Goal: Task Accomplishment & Management: Complete application form

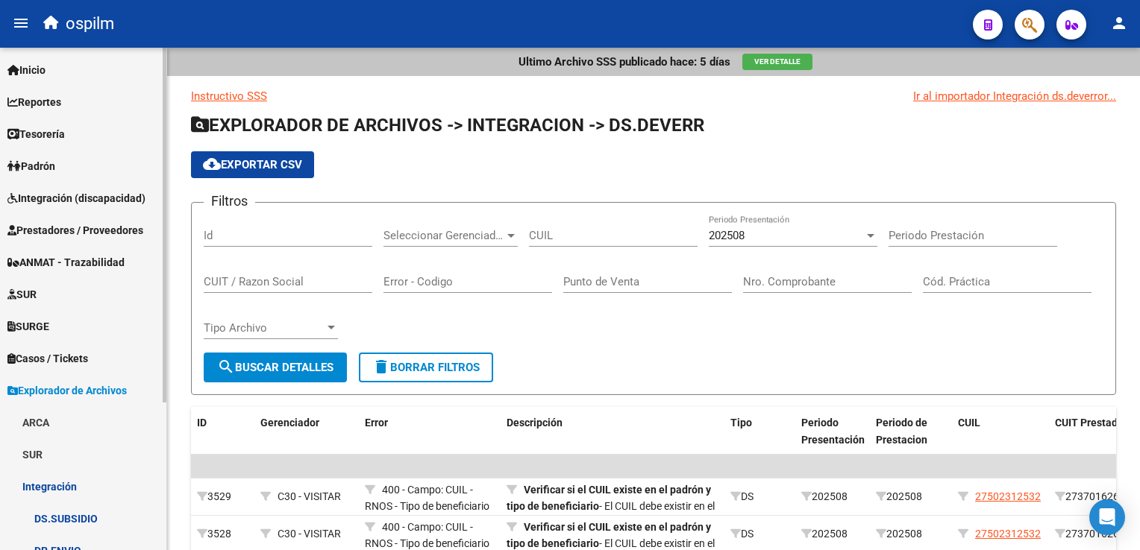
click at [66, 230] on span "Prestadores / Proveedores" at bounding box center [75, 230] width 136 height 16
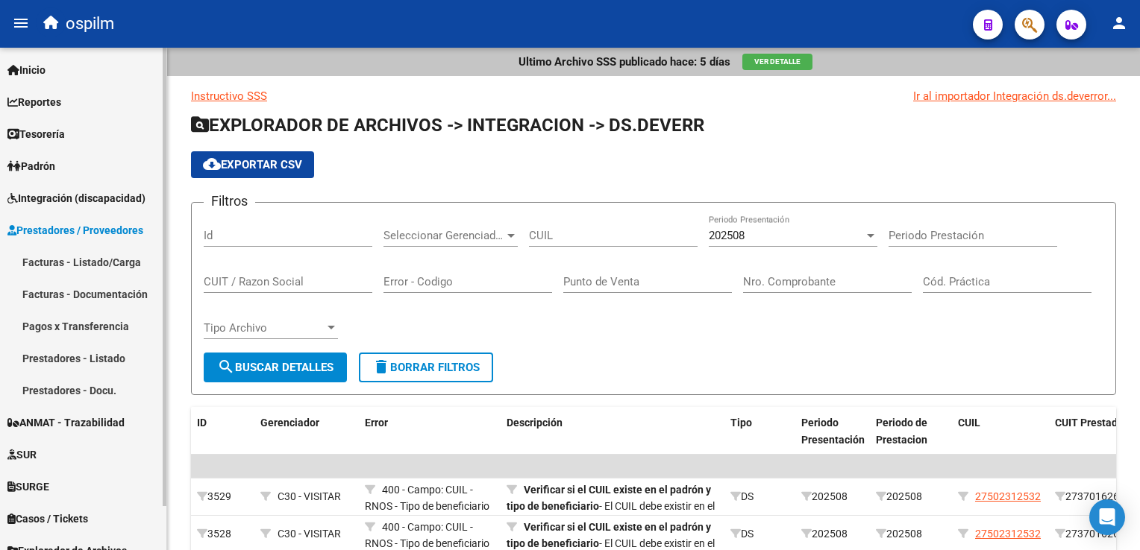
click at [66, 259] on link "Facturas - Listado/Carga" at bounding box center [83, 262] width 166 height 32
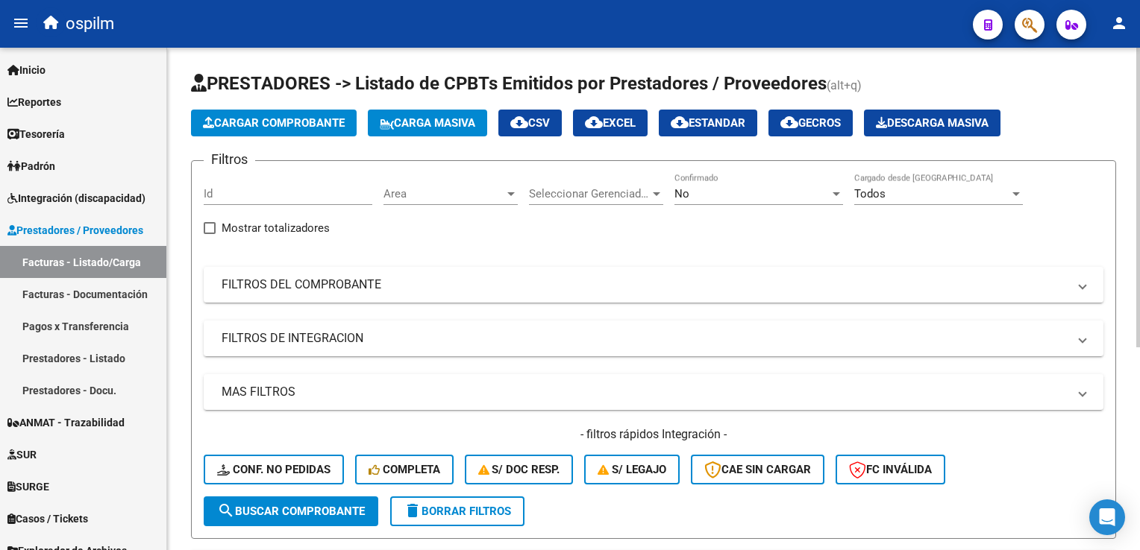
click at [712, 191] on div "No" at bounding box center [751, 193] width 155 height 13
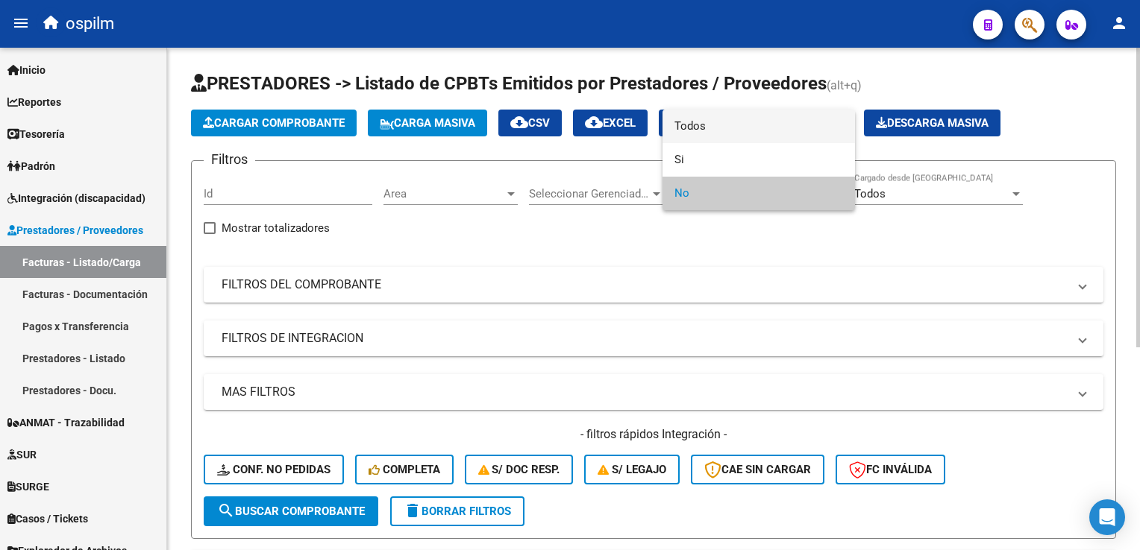
click at [711, 131] on span "Todos" at bounding box center [758, 127] width 169 height 34
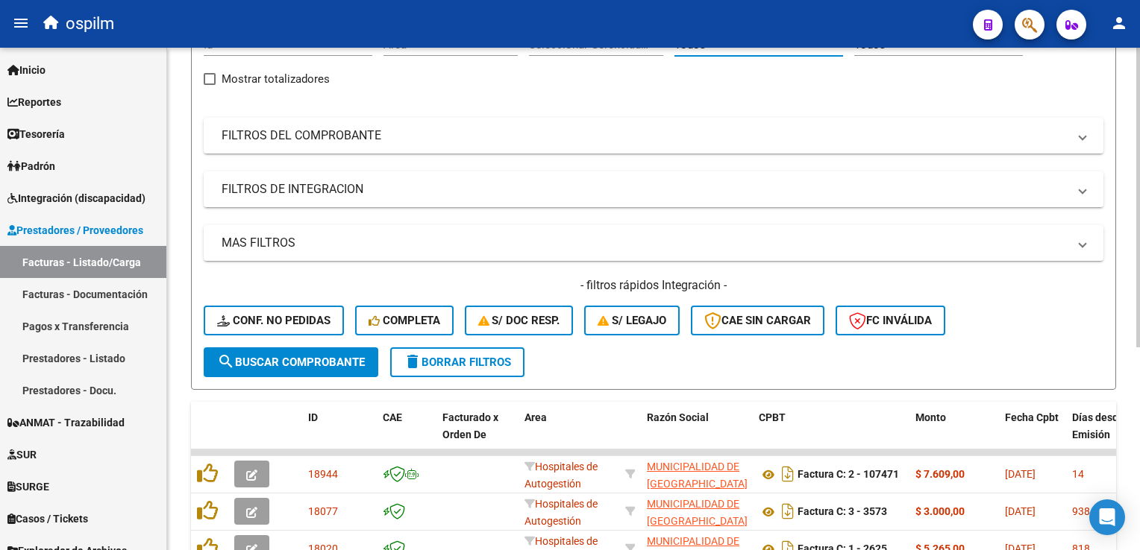
scroll to position [149, 0]
click at [339, 148] on mat-expansion-panel-header "FILTROS DEL COMPROBANTE" at bounding box center [654, 136] width 900 height 36
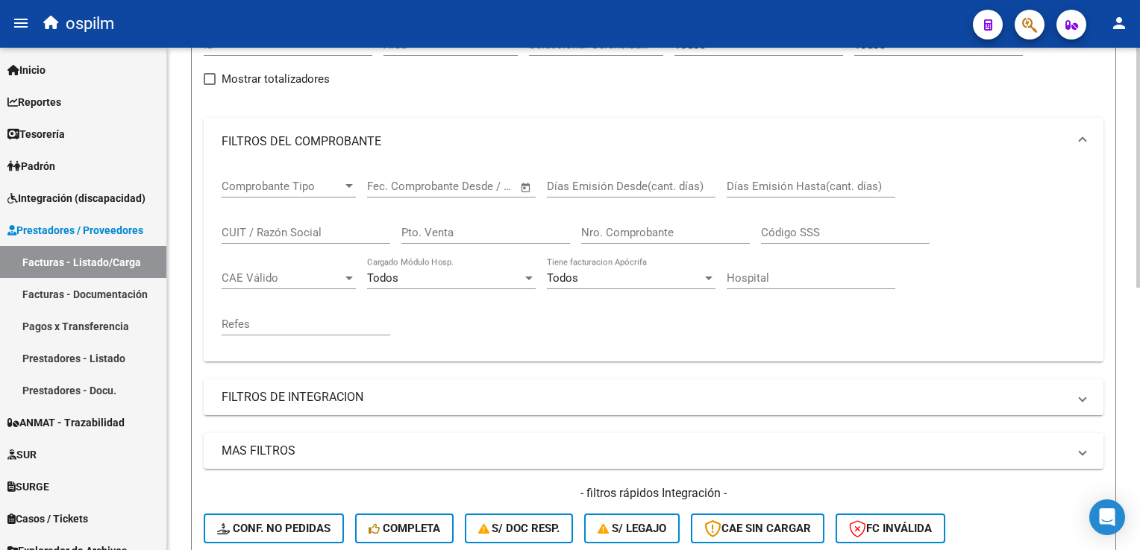
click at [647, 228] on input "Nro. Comprobante" at bounding box center [665, 232] width 169 height 13
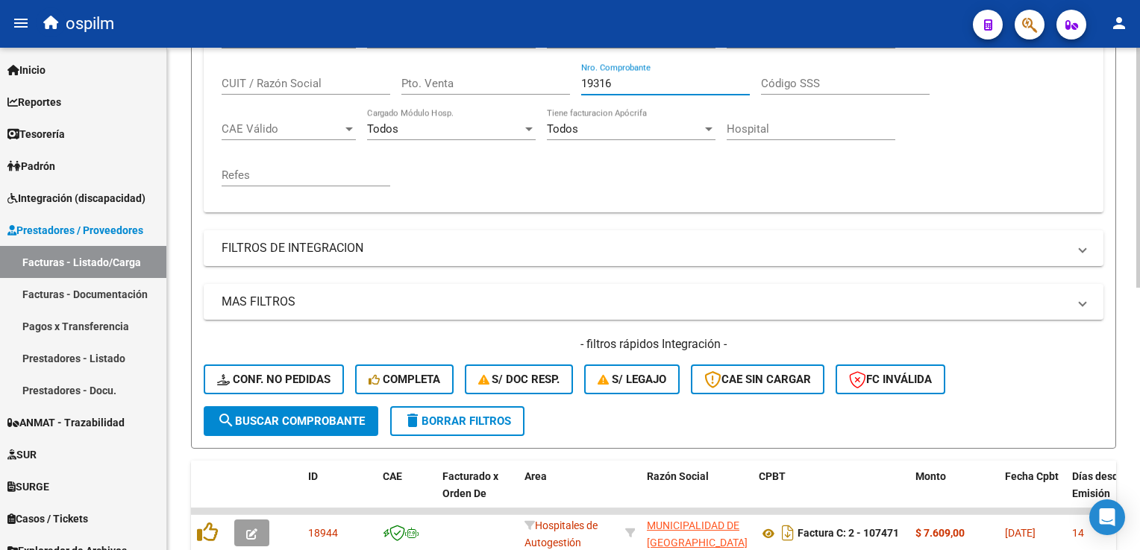
type input "19316"
click at [307, 421] on span "search Buscar Comprobante" at bounding box center [291, 421] width 148 height 13
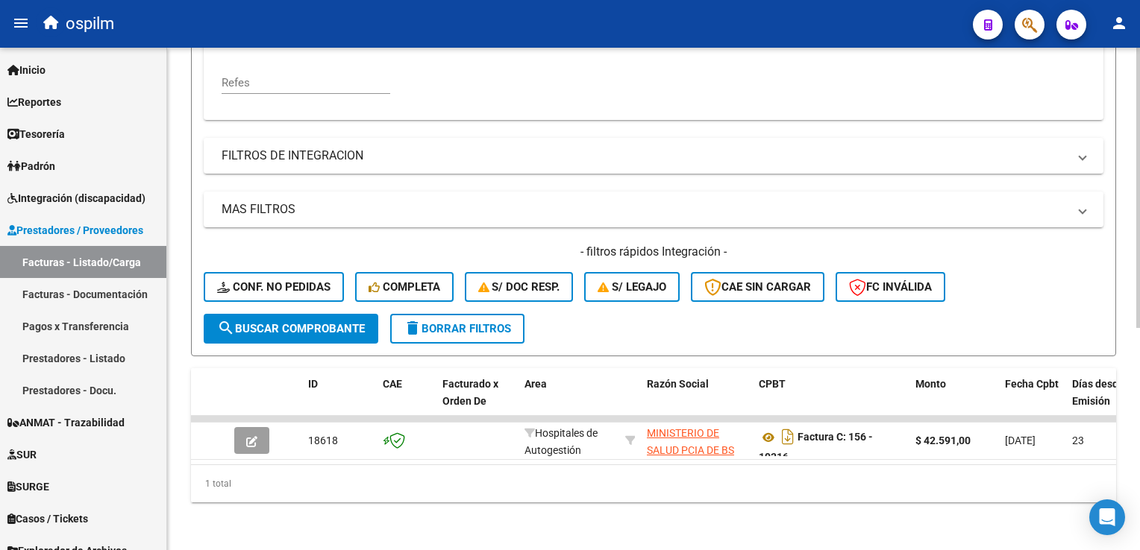
scroll to position [398, 0]
click at [355, 471] on div "1 total" at bounding box center [653, 483] width 925 height 37
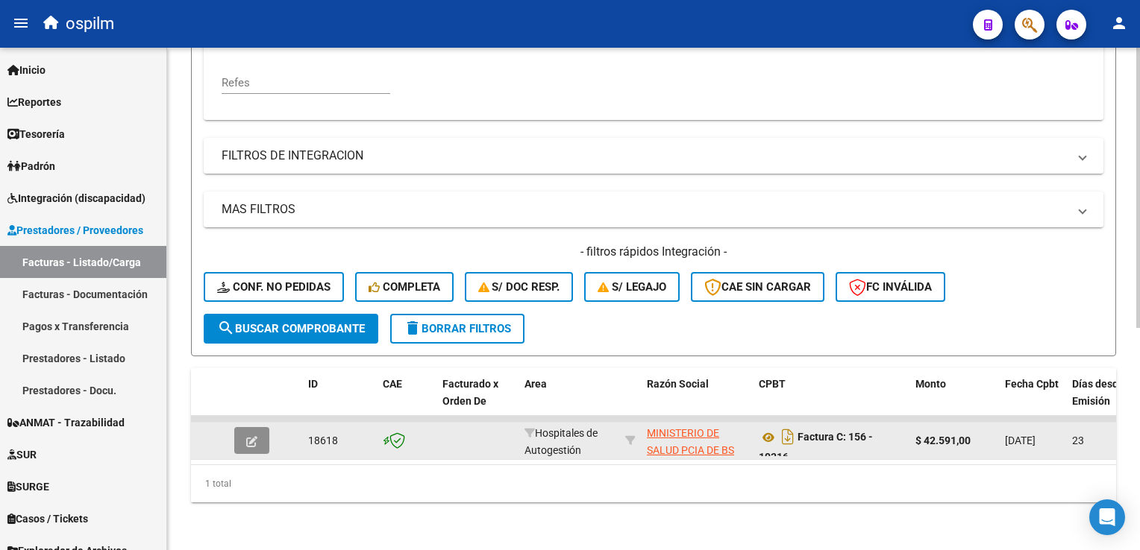
click at [263, 428] on button "button" at bounding box center [251, 440] width 35 height 27
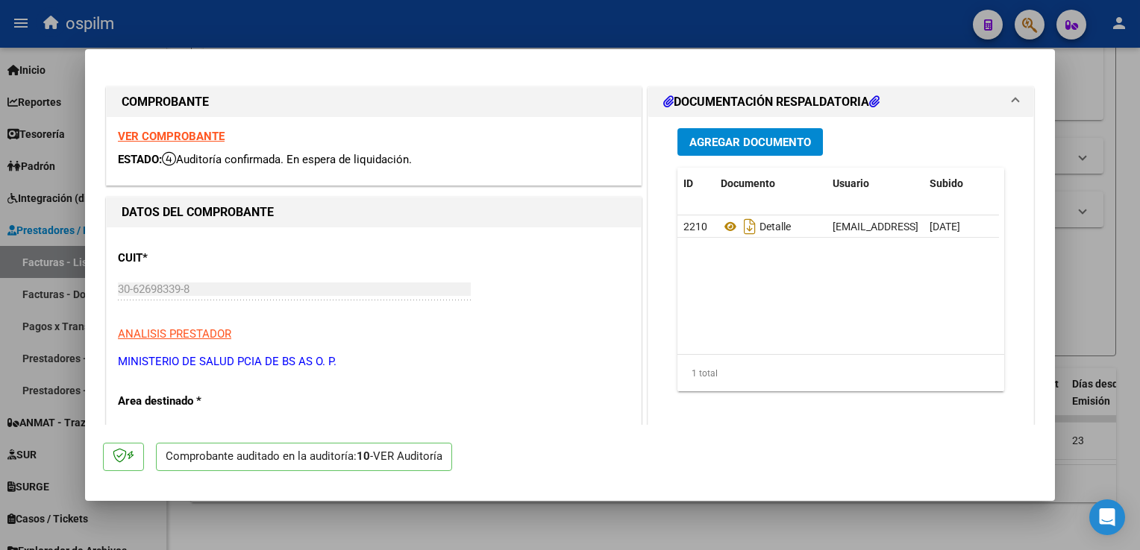
click at [436, 464] on div "VER Auditoría" at bounding box center [407, 456] width 69 height 17
click at [195, 460] on p "Comprobante auditado en la auditoría: 10 - VER Auditoría" at bounding box center [304, 457] width 296 height 29
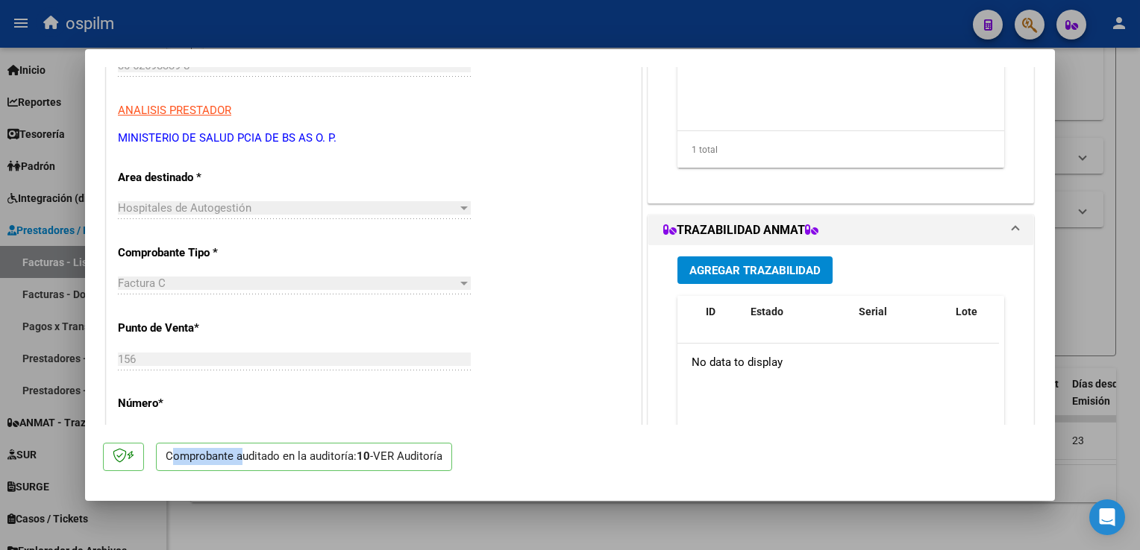
scroll to position [0, 0]
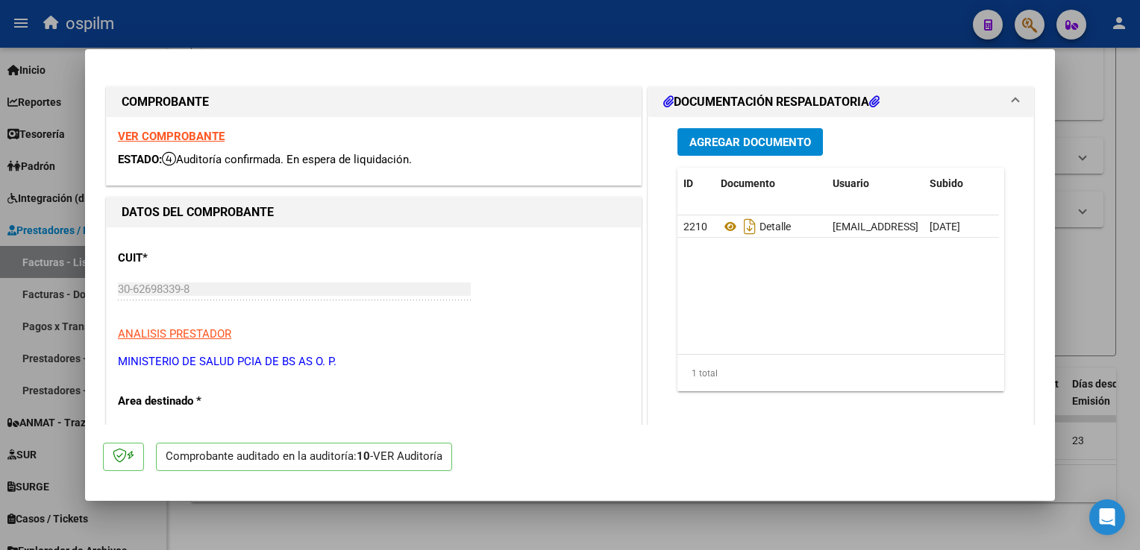
click at [1129, 117] on div at bounding box center [570, 275] width 1140 height 550
type input "$ 0,00"
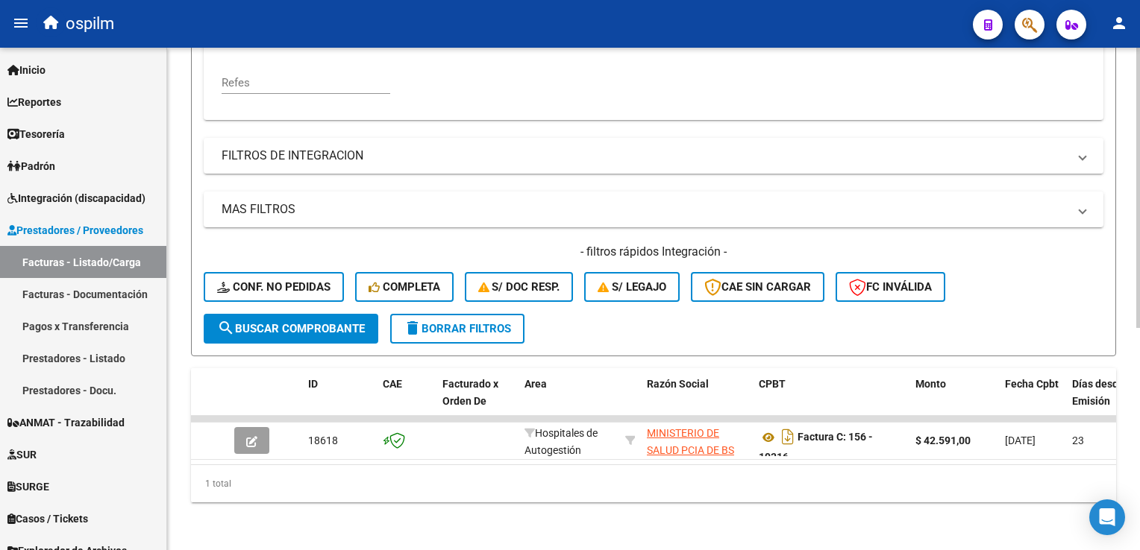
scroll to position [25, 0]
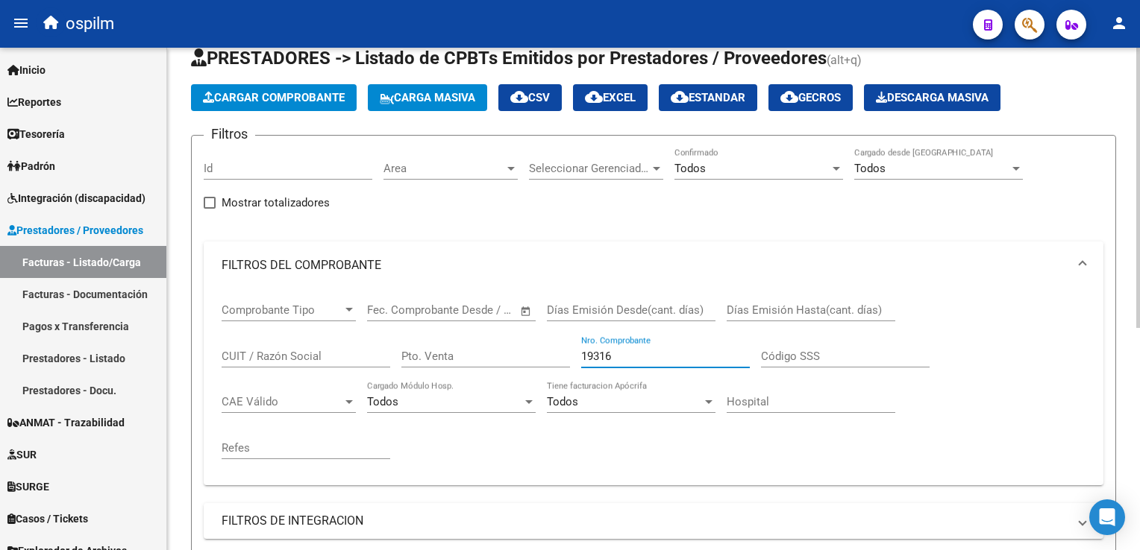
drag, startPoint x: 645, startPoint y: 357, endPoint x: 378, endPoint y: 306, distance: 271.9
click at [374, 315] on div "Comprobante Tipo Comprobante Tipo Fecha inicio – Fecha fin Fec. Comprobante Des…" at bounding box center [654, 381] width 864 height 184
drag, startPoint x: 611, startPoint y: 354, endPoint x: 411, endPoint y: 324, distance: 202.0
click at [411, 324] on div "Comprobante Tipo Comprobante Tipo Fecha inicio – Fecha fin Fec. Comprobante Des…" at bounding box center [654, 381] width 864 height 184
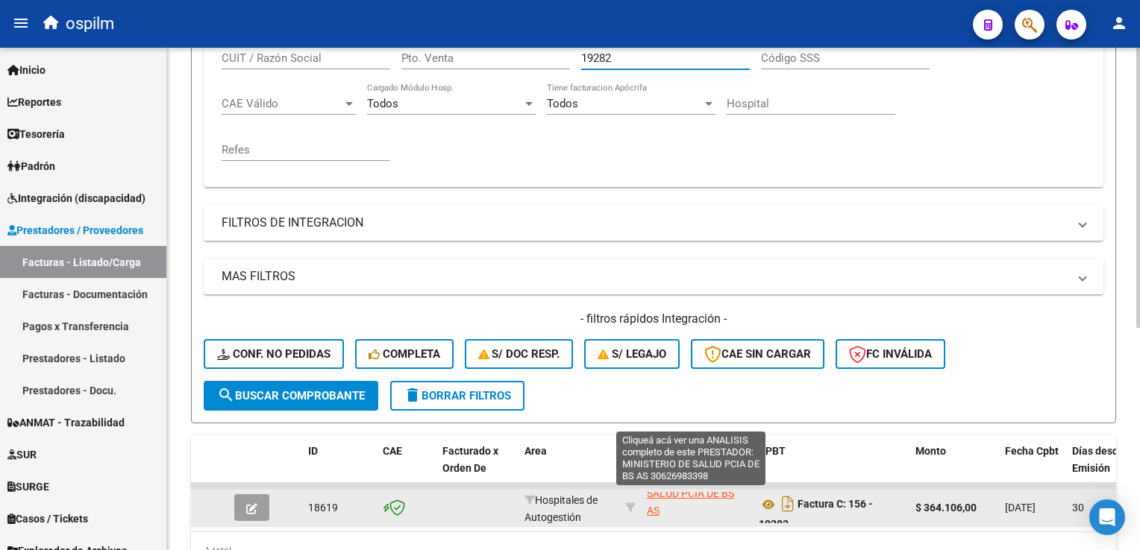
scroll to position [36, 0]
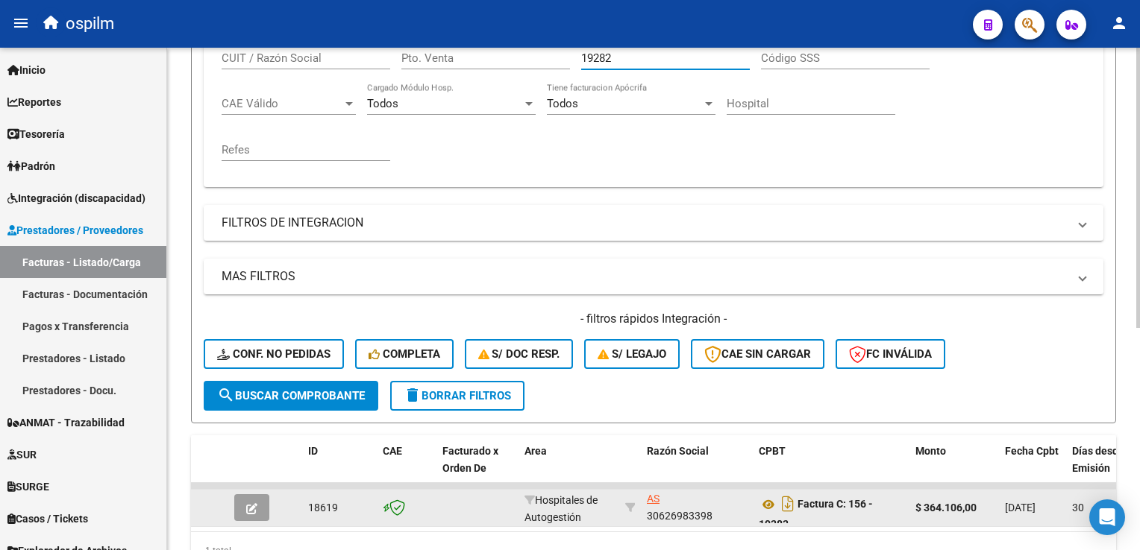
type input "19282"
click at [254, 503] on icon "button" at bounding box center [251, 508] width 11 height 11
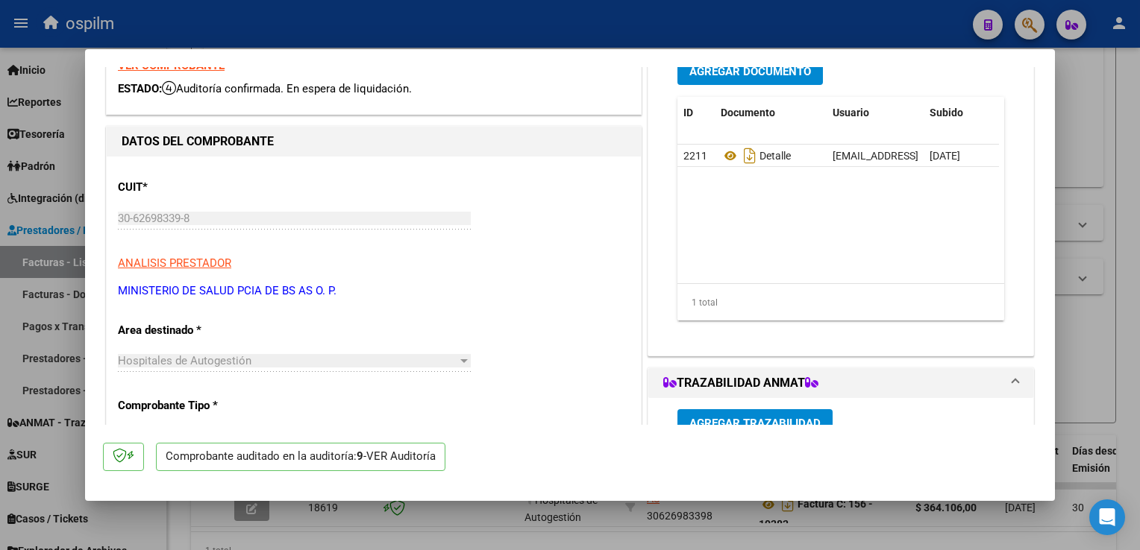
scroll to position [0, 0]
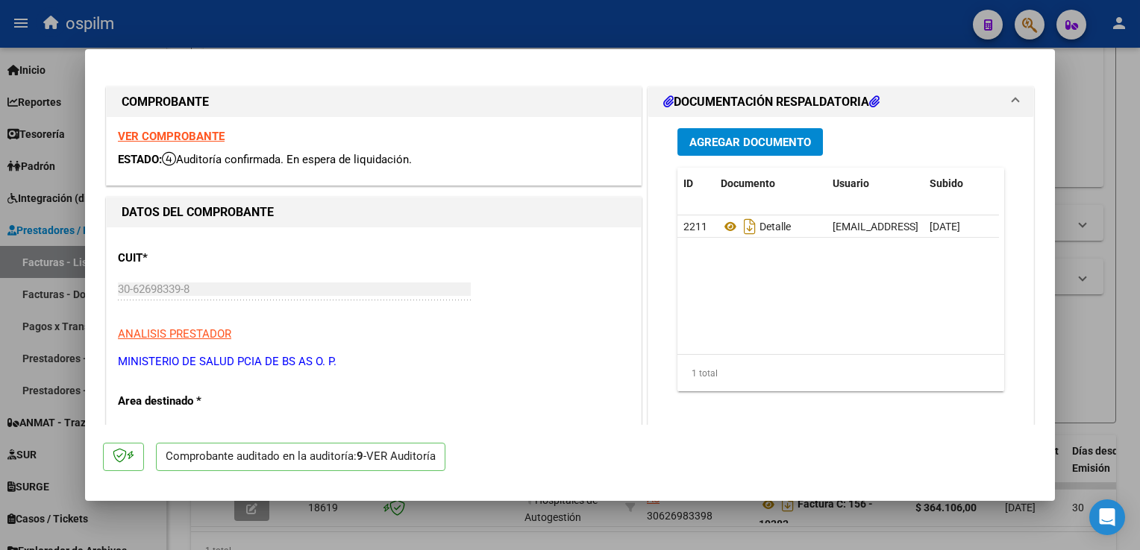
click at [1129, 252] on div at bounding box center [570, 275] width 1140 height 550
type input "$ 0,00"
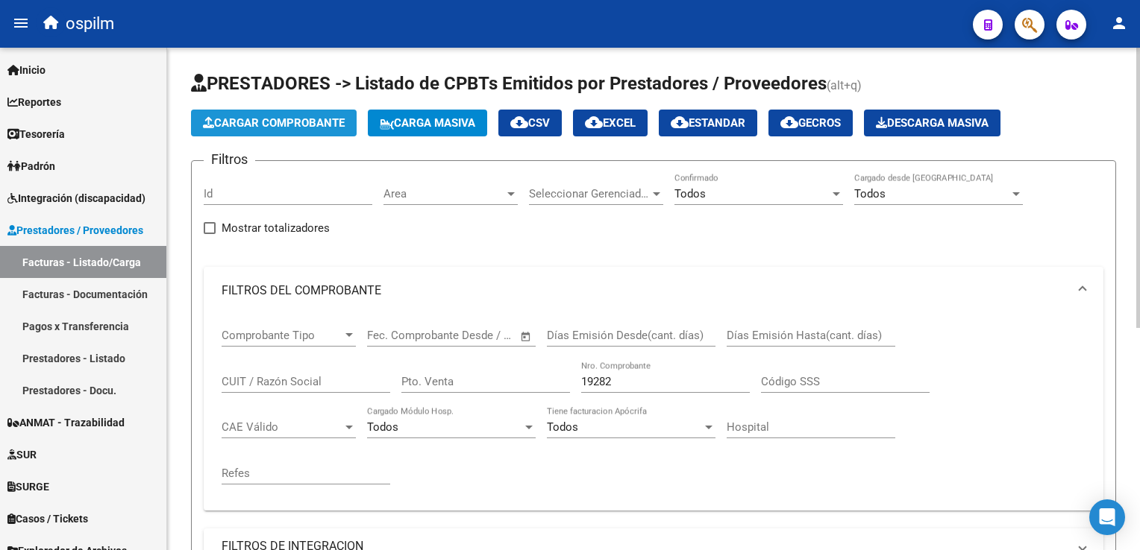
click at [258, 119] on span "Cargar Comprobante" at bounding box center [274, 122] width 142 height 13
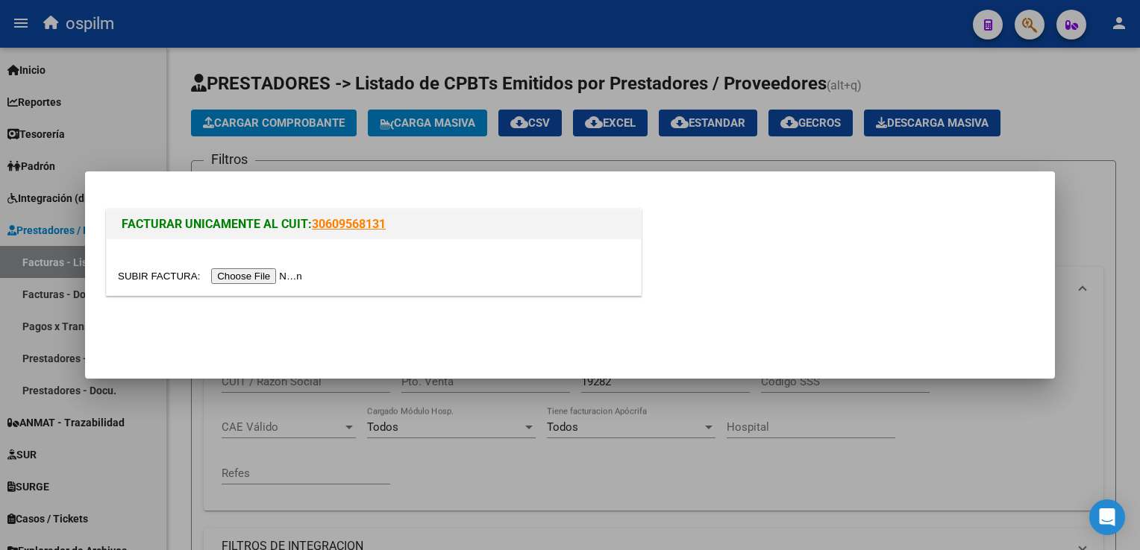
click at [221, 277] on input "file" at bounding box center [212, 277] width 189 height 16
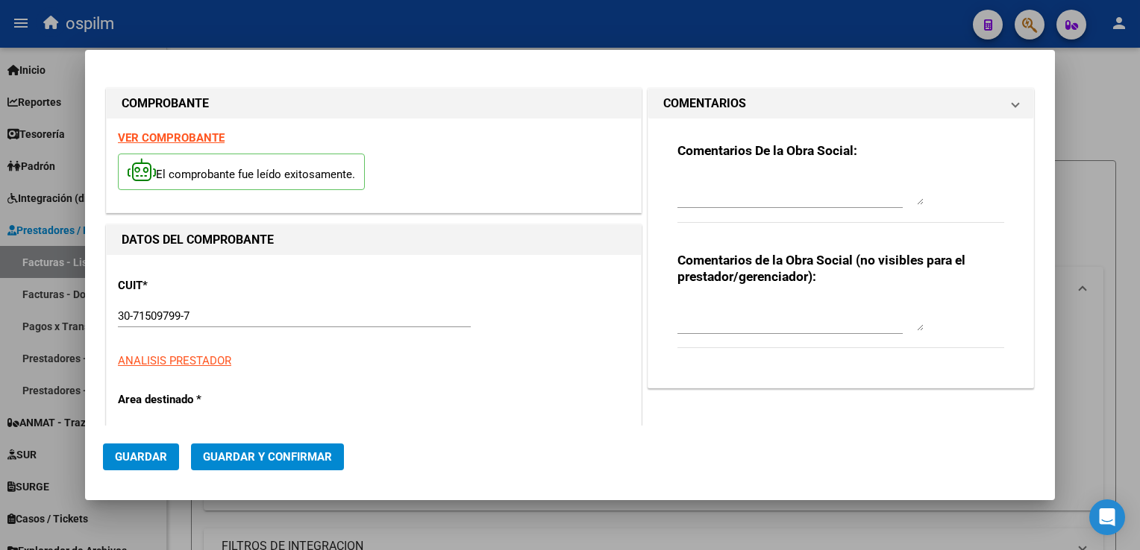
type input "392"
type input "$ 9.011.043,16"
type input "[DATE]"
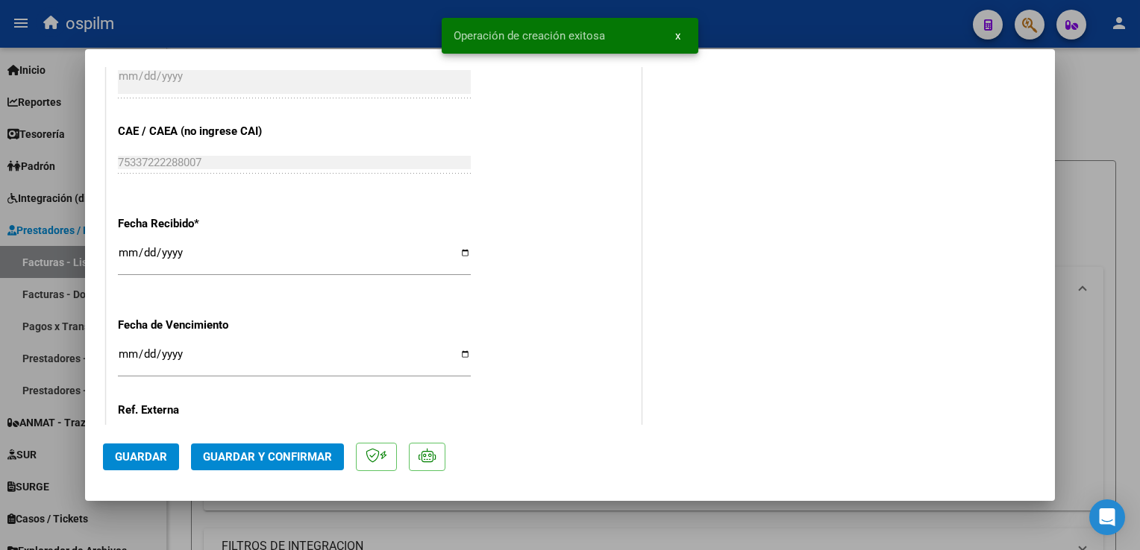
scroll to position [994, 0]
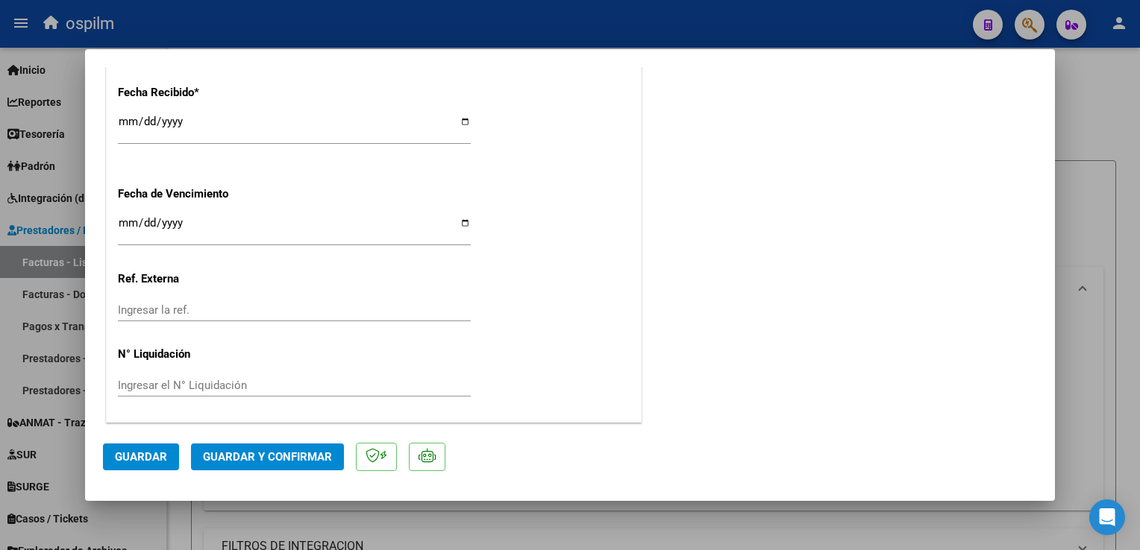
click at [143, 457] on span "Guardar" at bounding box center [141, 457] width 52 height 13
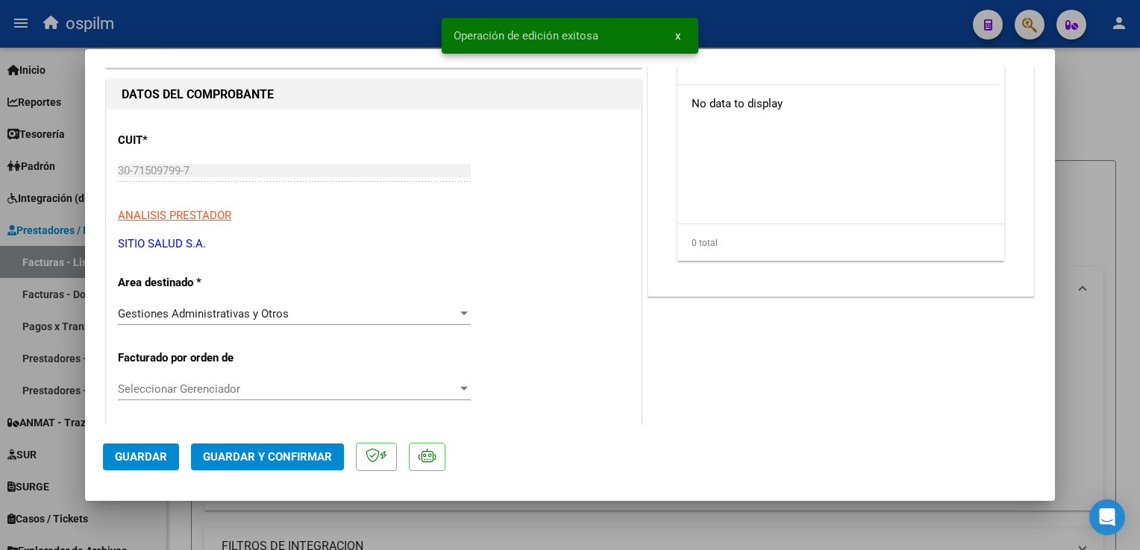
scroll to position [0, 0]
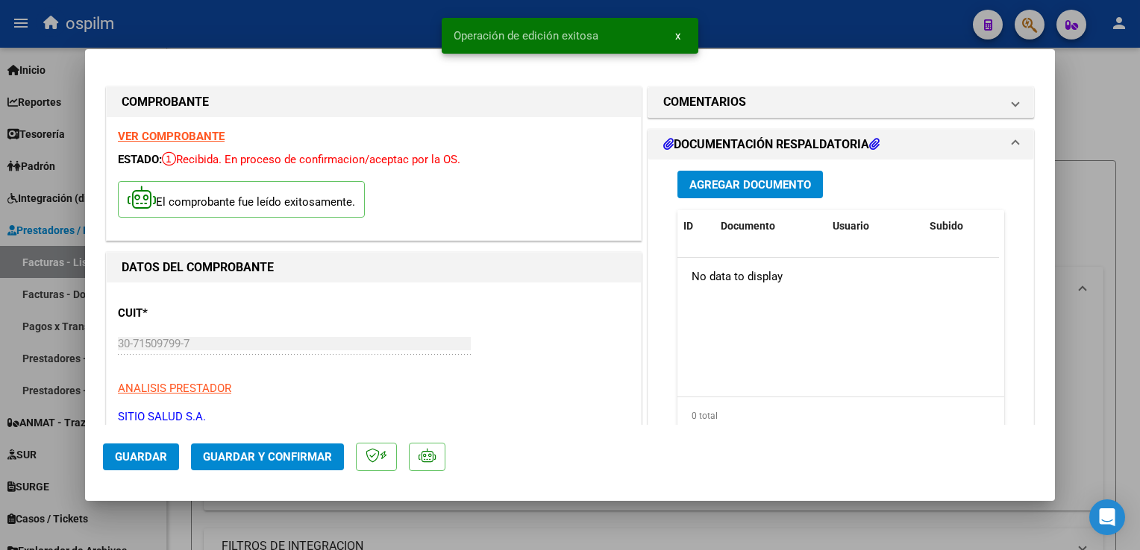
click at [755, 181] on span "Agregar Documento" at bounding box center [750, 184] width 122 height 13
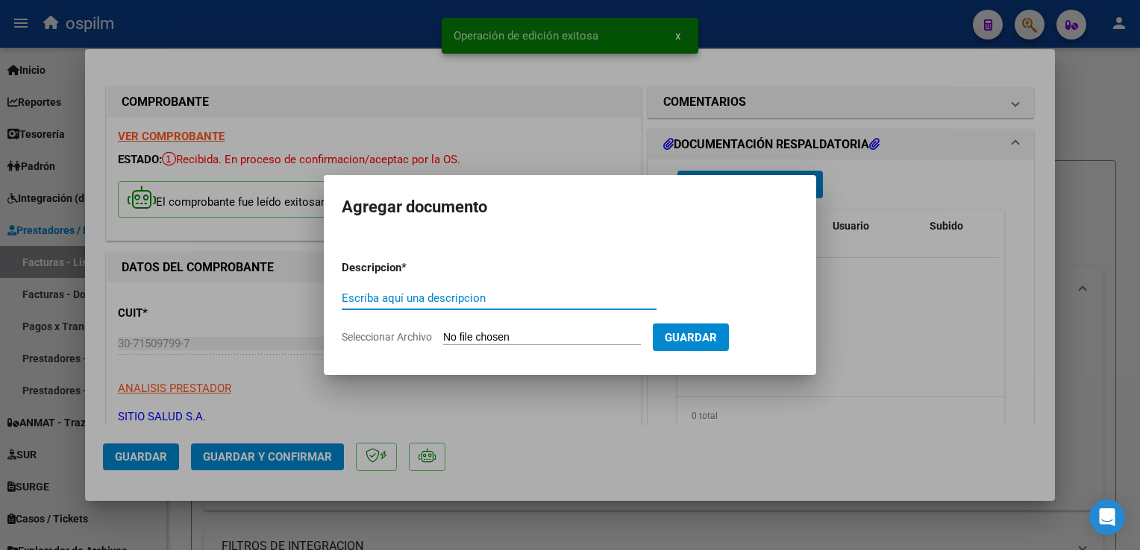
click at [546, 296] on input "Escriba aquí una descripcion" at bounding box center [499, 298] width 315 height 13
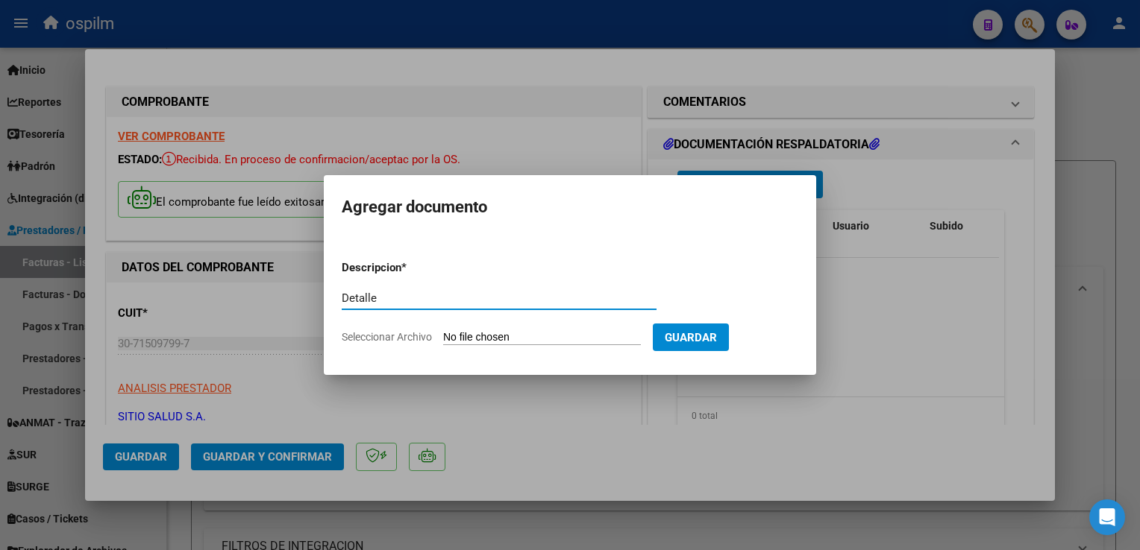
type input "Detalle"
click at [563, 344] on input "Seleccionar Archivo" at bounding box center [542, 338] width 198 height 14
type input "C:\fakepath\Anexo 392.pdf"
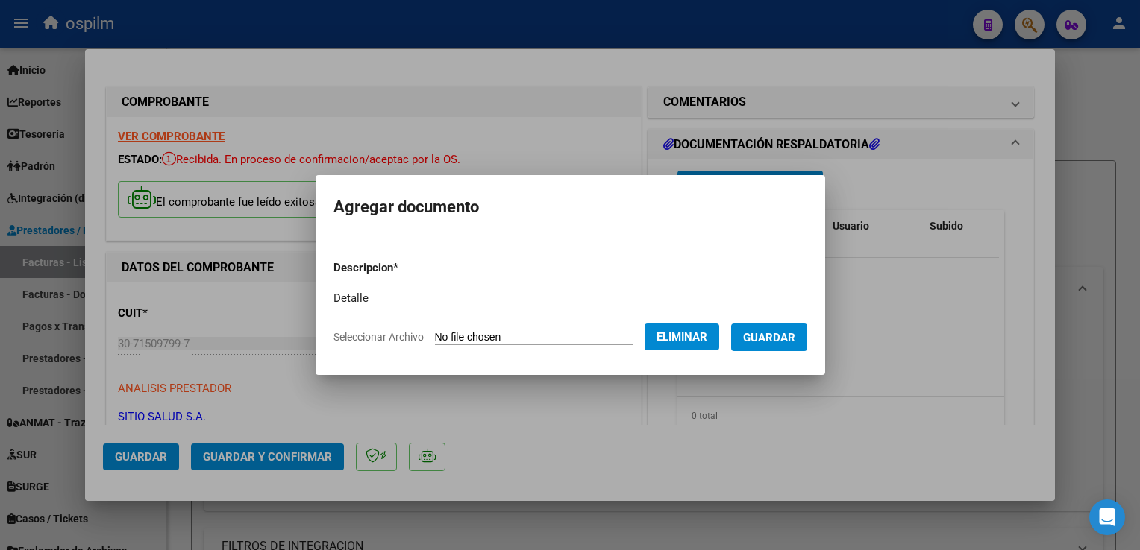
click at [791, 333] on span "Guardar" at bounding box center [769, 337] width 52 height 13
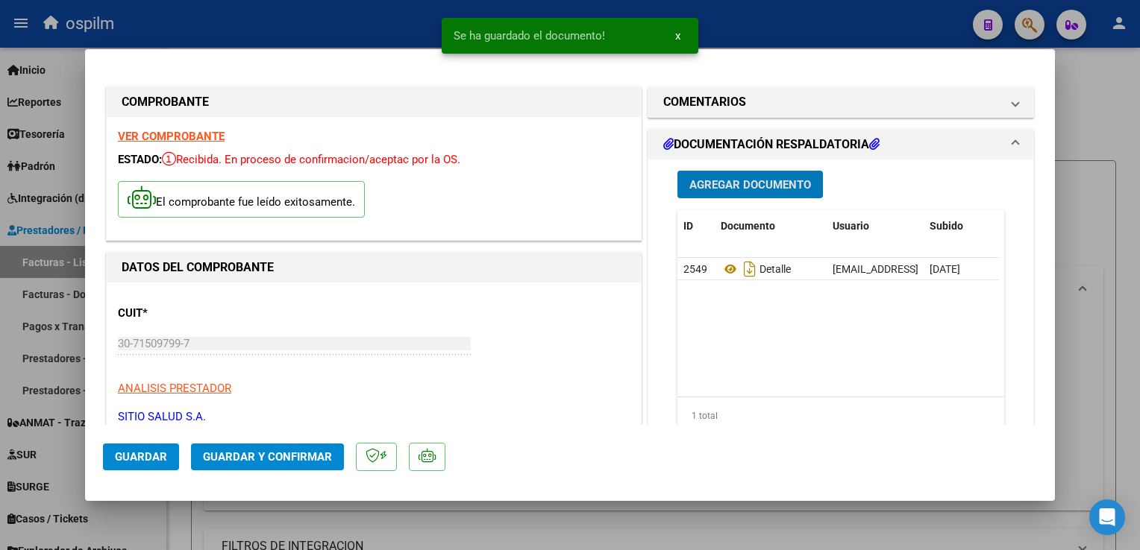
click at [228, 455] on span "Guardar y Confirmar" at bounding box center [267, 457] width 129 height 13
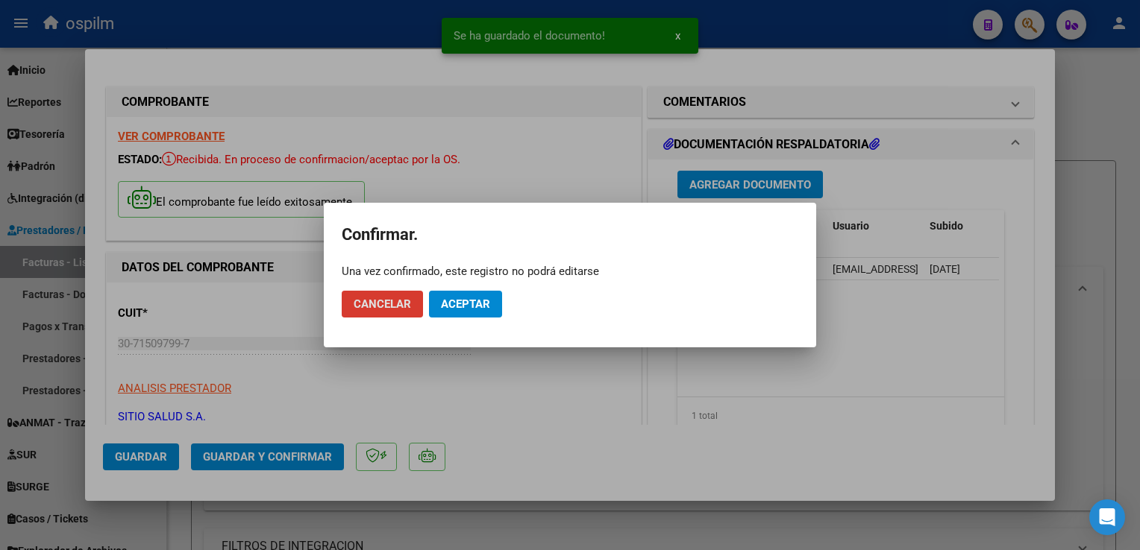
click at [468, 306] on span "Aceptar" at bounding box center [465, 304] width 49 height 13
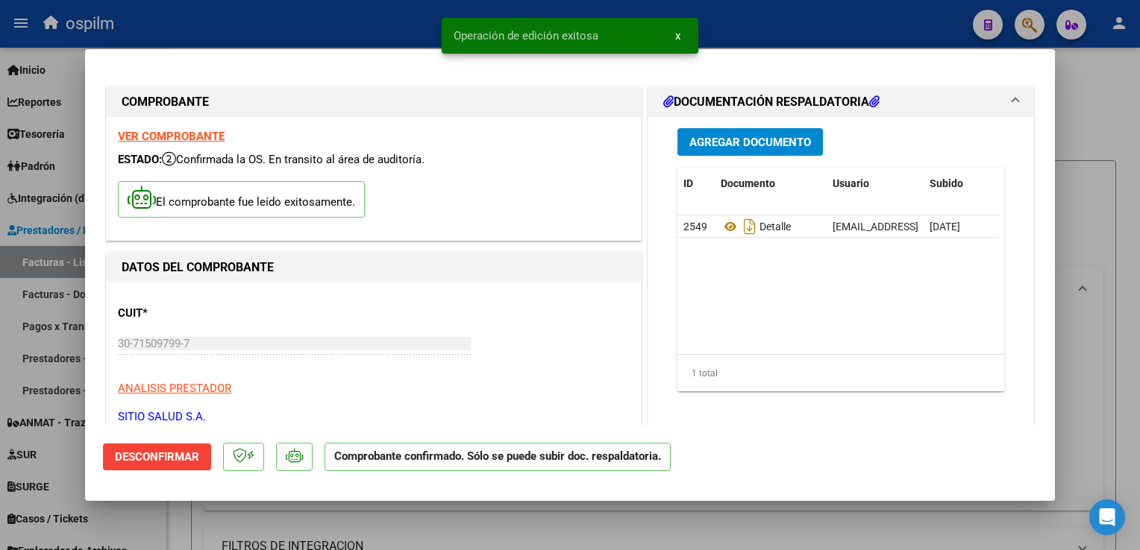
click at [1128, 333] on div at bounding box center [570, 275] width 1140 height 550
type input "$ 0,00"
